Goal: Check status: Check status

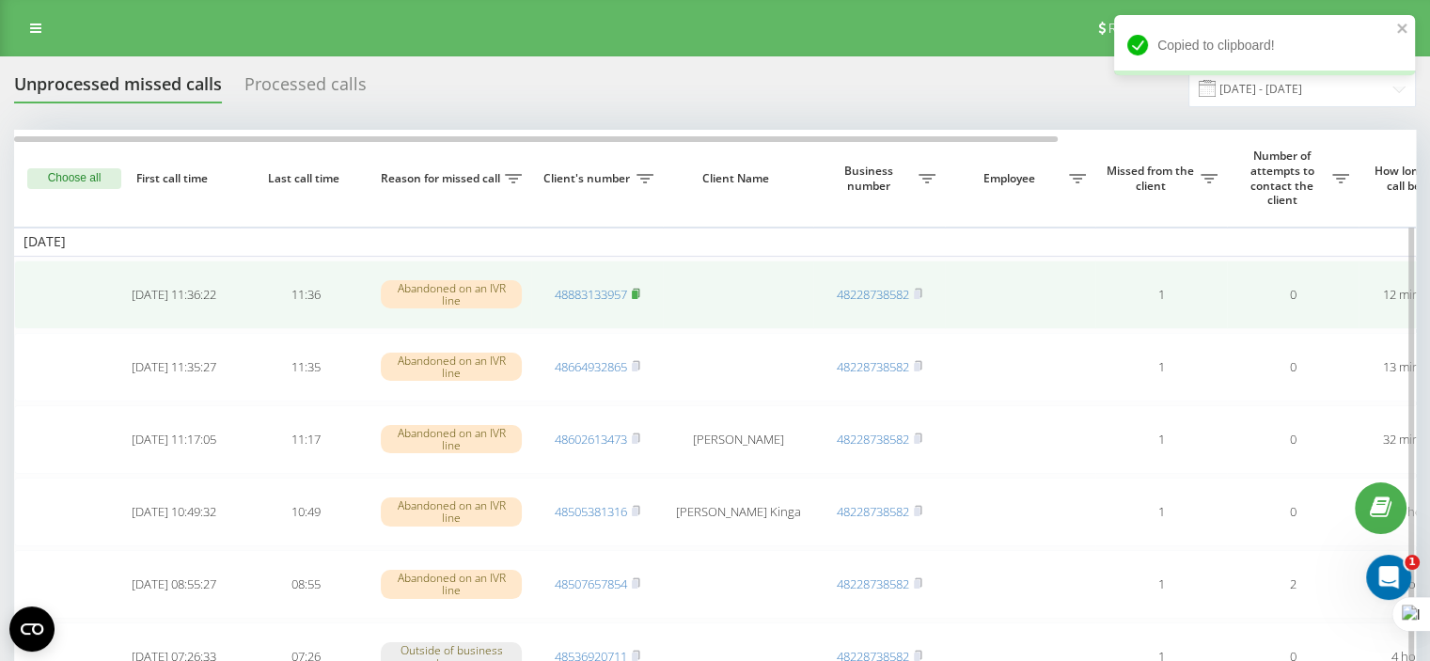
click at [636, 291] on rect at bounding box center [635, 295] width 6 height 8
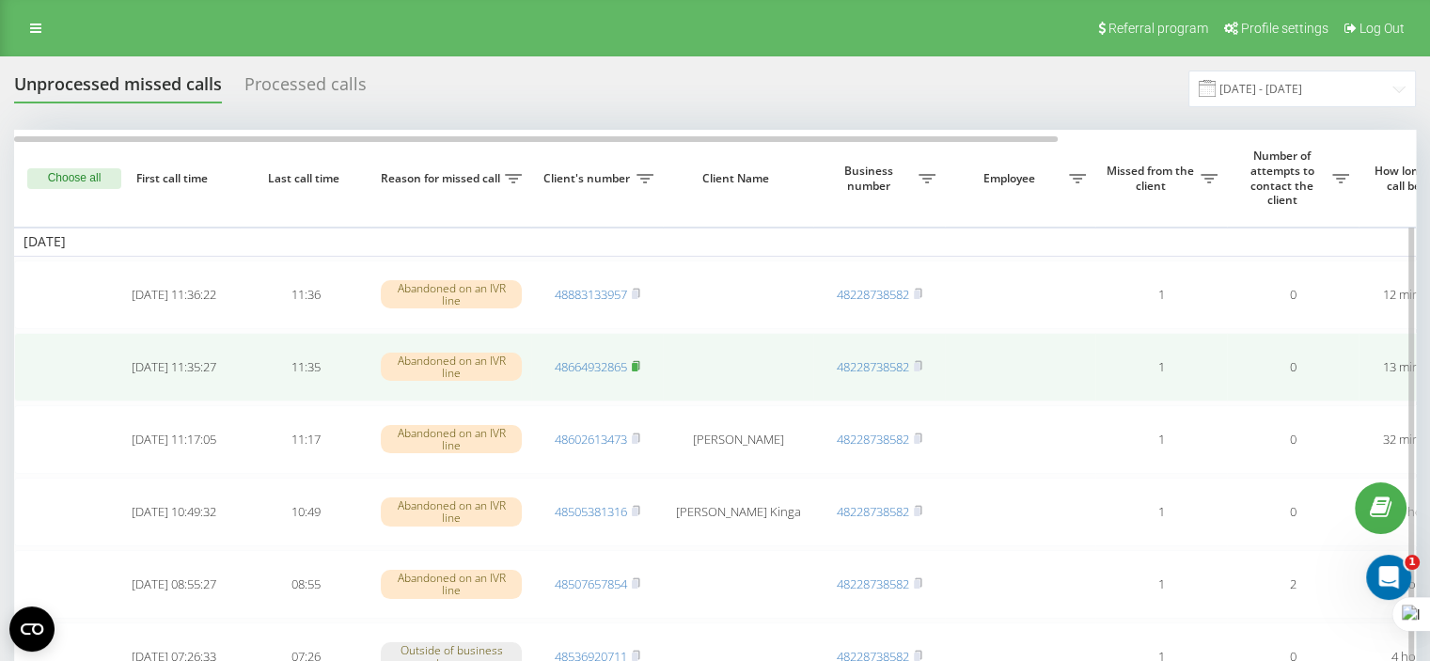
click at [637, 363] on rect at bounding box center [635, 367] width 6 height 8
